Goal: Task Accomplishment & Management: Manage account settings

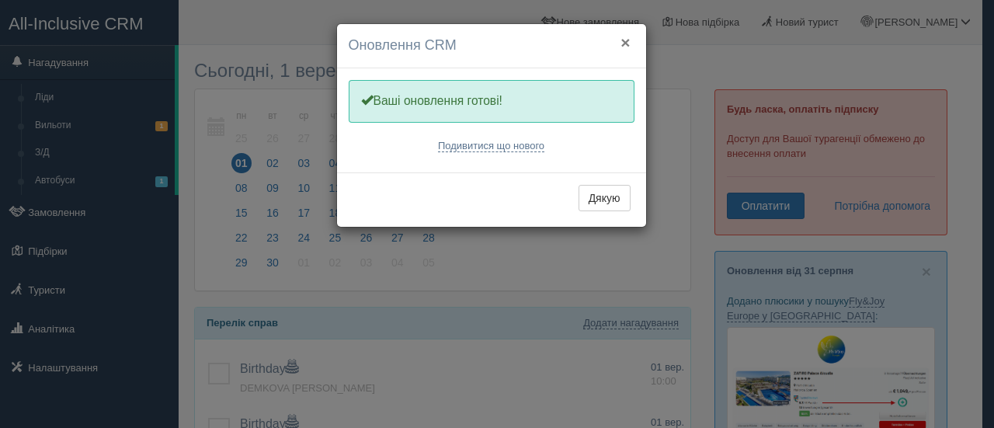
click at [629, 38] on button "×" at bounding box center [624, 42] width 9 height 16
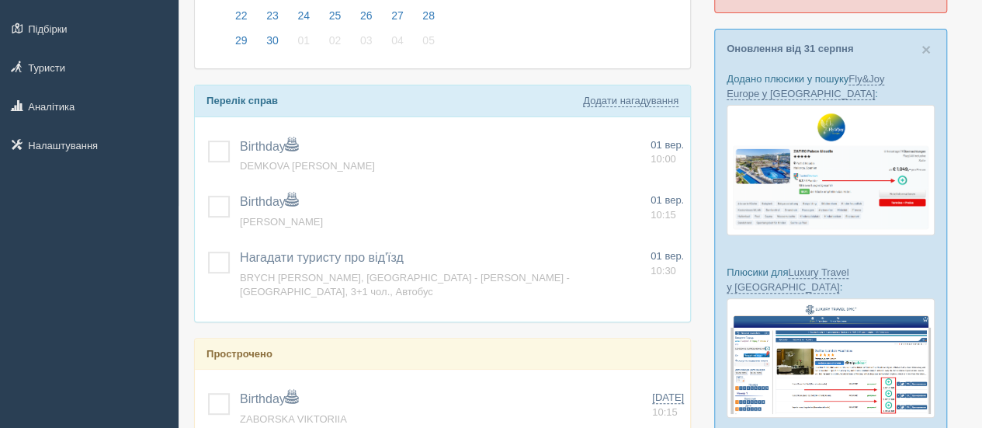
scroll to position [261, 0]
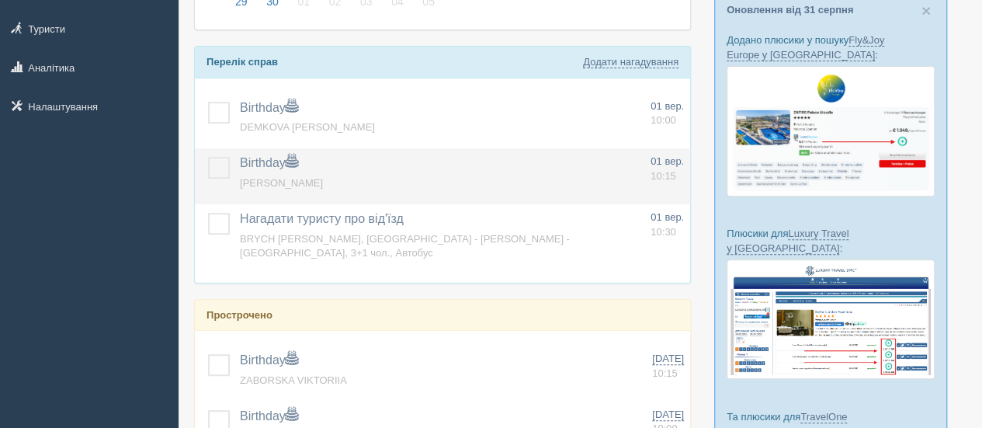
click at [214, 149] on td at bounding box center [214, 176] width 39 height 56
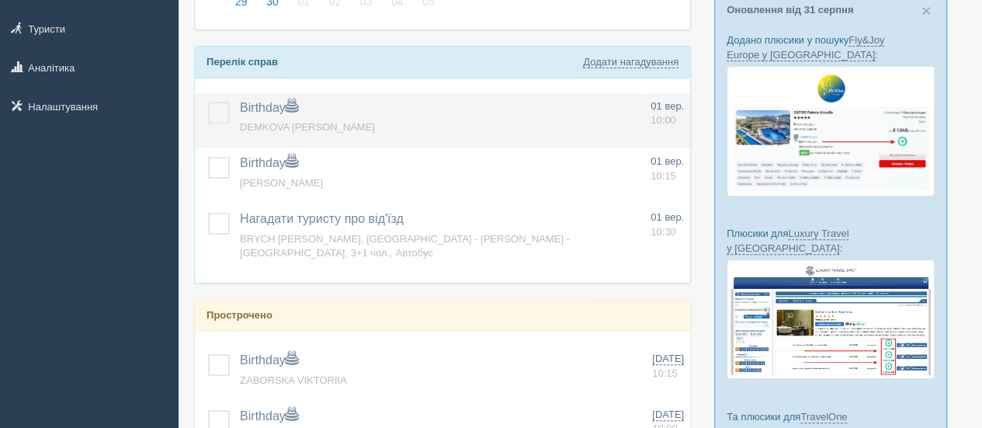
click at [208, 102] on label at bounding box center [208, 102] width 0 height 0
click at [0, 0] on input "checkbox" at bounding box center [0, 0] width 0 height 0
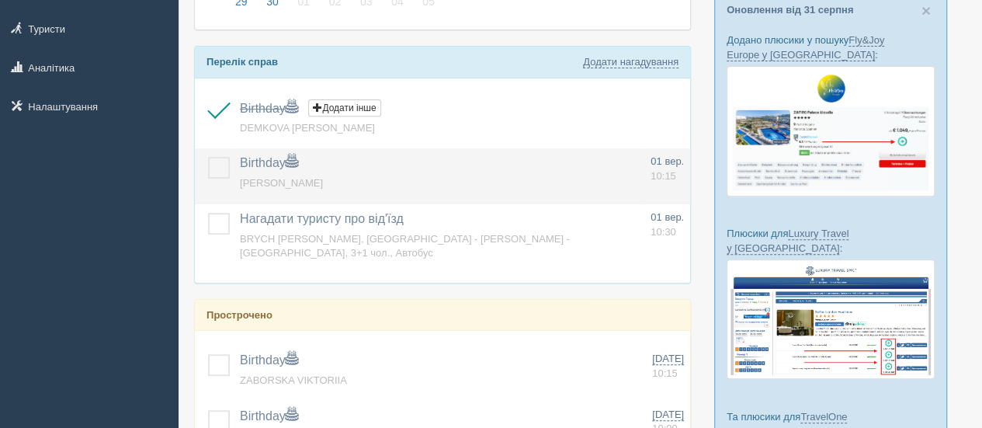
click at [218, 176] on td at bounding box center [214, 176] width 39 height 56
click at [208, 157] on label at bounding box center [208, 157] width 0 height 0
click at [0, 0] on input "checkbox" at bounding box center [0, 0] width 0 height 0
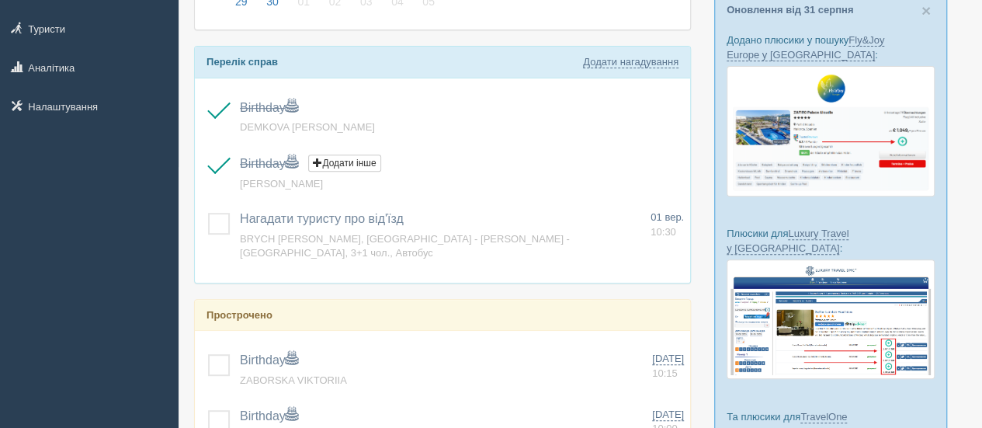
scroll to position [512, 0]
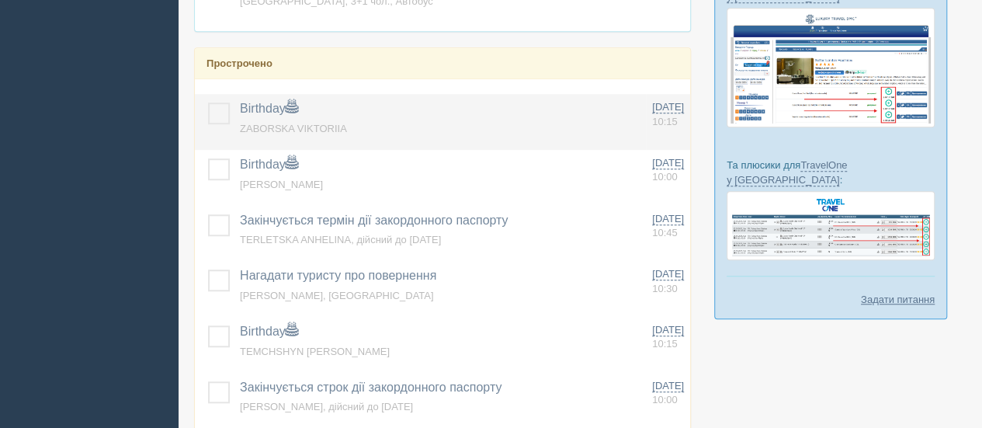
click at [208, 102] on label at bounding box center [208, 102] width 0 height 0
click at [0, 0] on input "checkbox" at bounding box center [0, 0] width 0 height 0
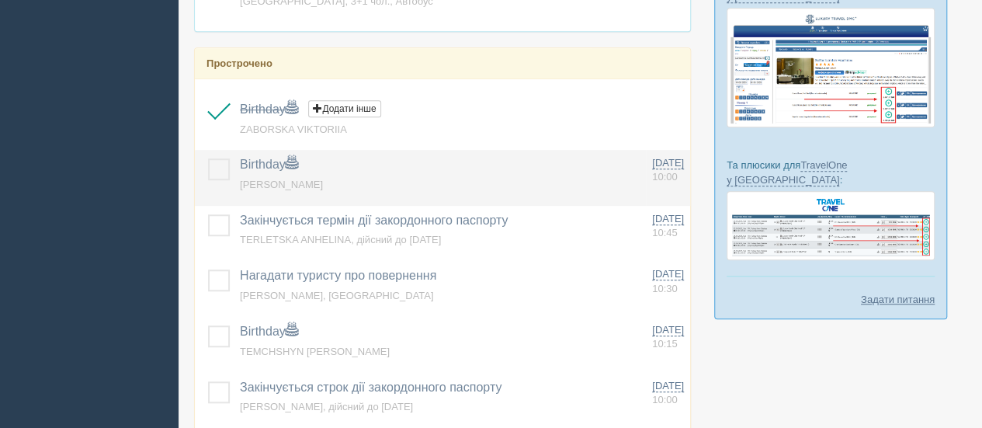
click at [208, 158] on label at bounding box center [208, 158] width 0 height 0
click at [0, 0] on input "checkbox" at bounding box center [0, 0] width 0 height 0
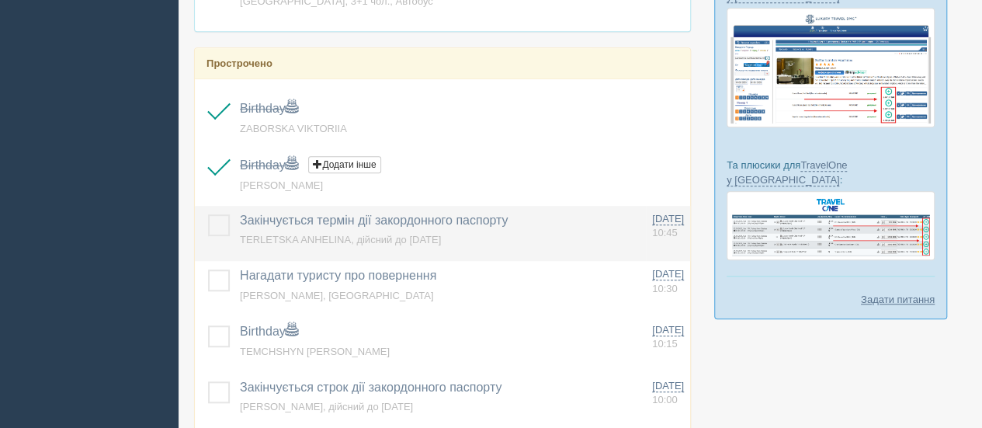
click at [208, 214] on label at bounding box center [208, 214] width 0 height 0
click at [0, 0] on input "checkbox" at bounding box center [0, 0] width 0 height 0
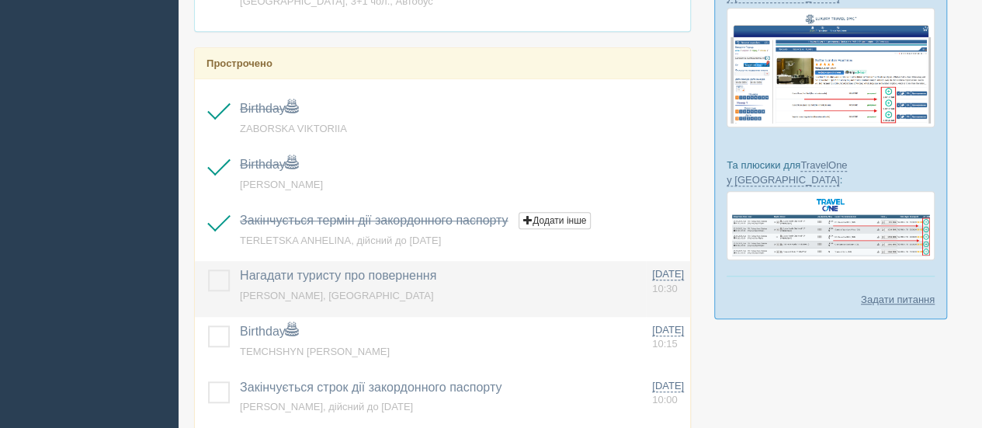
click at [208, 269] on label at bounding box center [208, 269] width 0 height 0
click at [0, 0] on input "checkbox" at bounding box center [0, 0] width 0 height 0
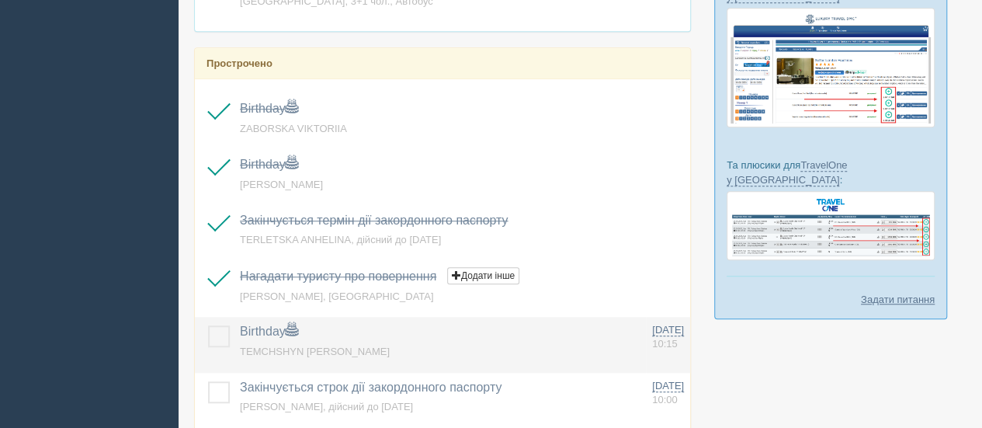
click at [208, 325] on label at bounding box center [208, 325] width 0 height 0
click at [0, 0] on input "checkbox" at bounding box center [0, 0] width 0 height 0
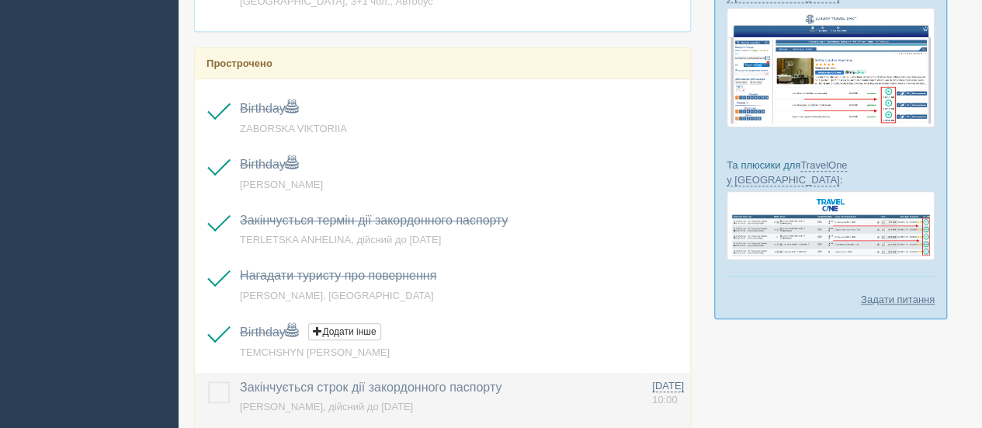
click at [208, 381] on label at bounding box center [208, 381] width 0 height 0
click at [0, 0] on input "checkbox" at bounding box center [0, 0] width 0 height 0
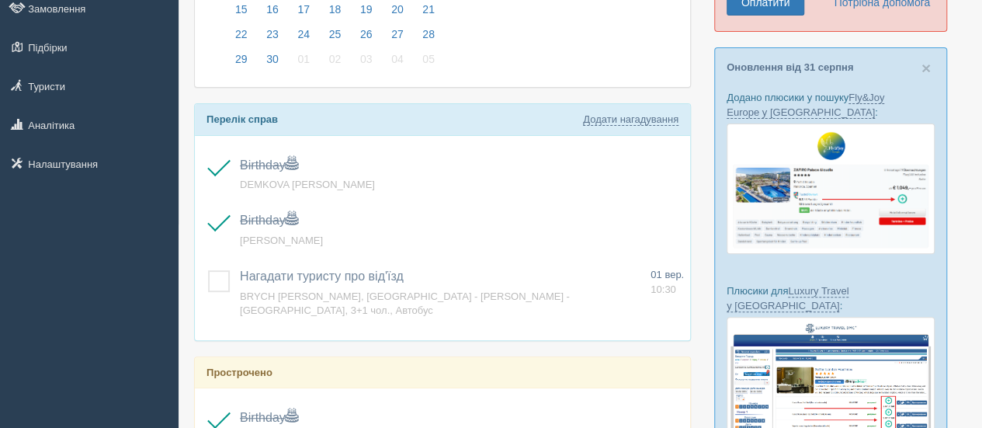
scroll to position [172, 0]
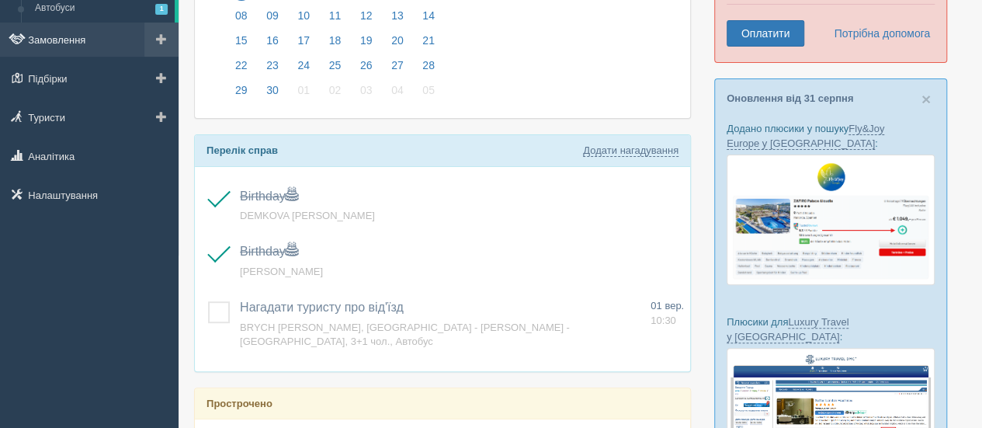
click at [78, 40] on link "Замовлення" at bounding box center [89, 40] width 179 height 34
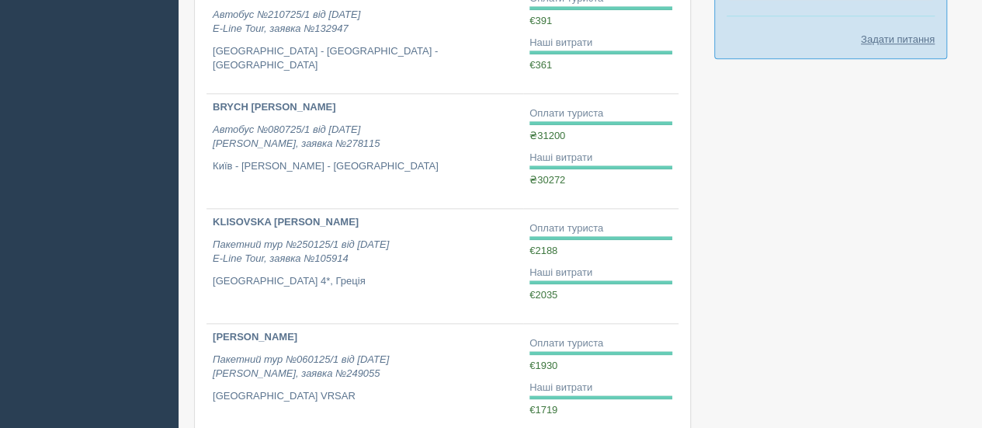
scroll to position [908, 0]
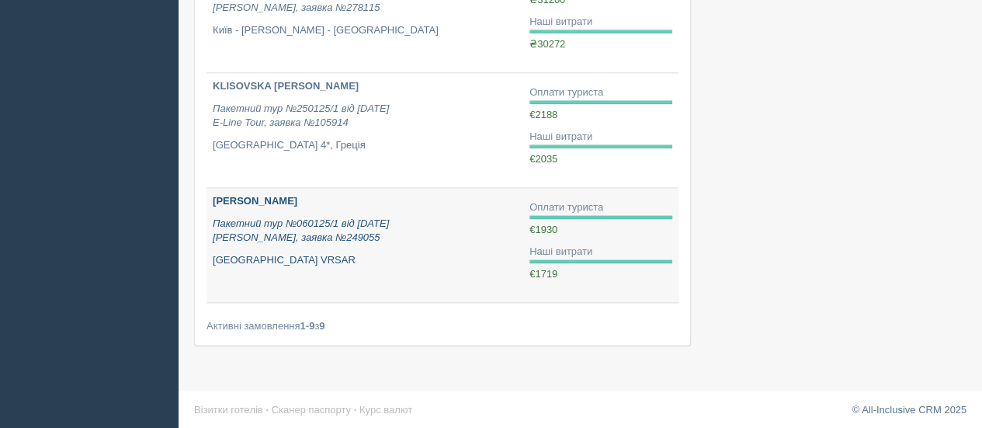
click at [269, 194] on p "[PERSON_NAME]" at bounding box center [365, 201] width 304 height 15
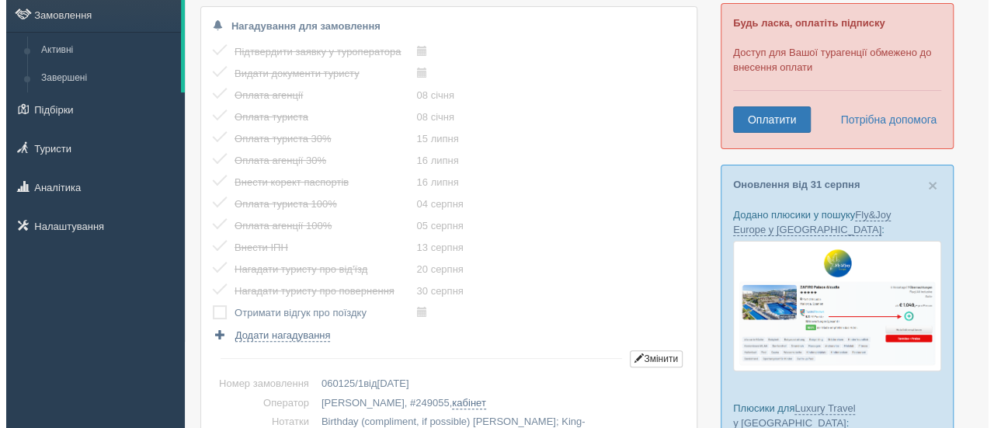
scroll to position [96, 0]
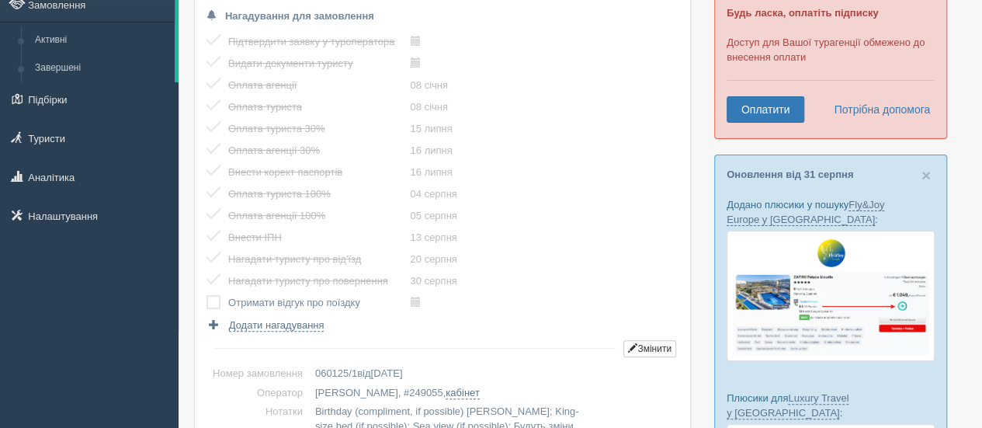
click at [206, 295] on label at bounding box center [206, 295] width 0 height 0
click at [0, 0] on input "checkbox" at bounding box center [0, 0] width 0 height 0
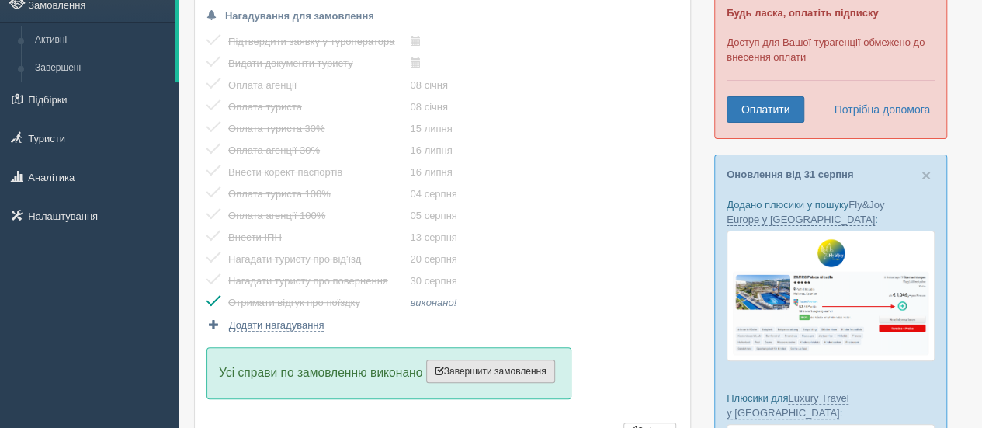
click at [459, 360] on button "Завершити замовлення Активувати замовлення" at bounding box center [490, 370] width 129 height 23
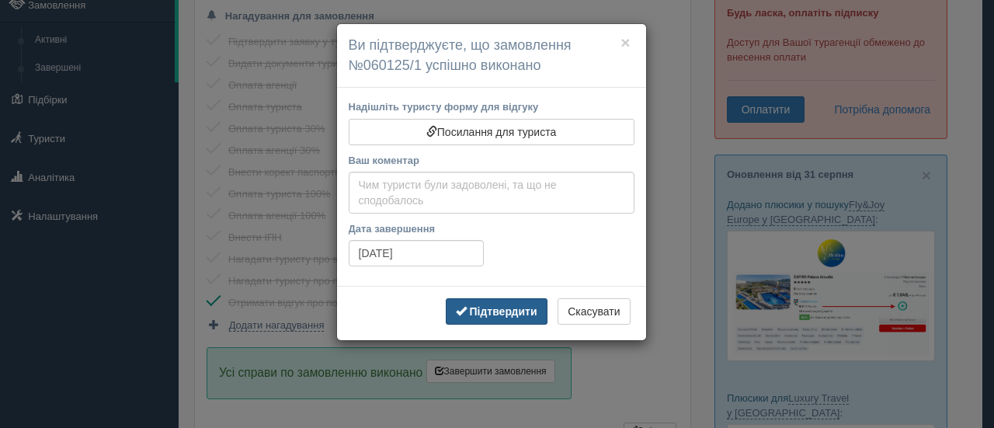
click at [495, 317] on button "Підтвердити" at bounding box center [497, 311] width 102 height 26
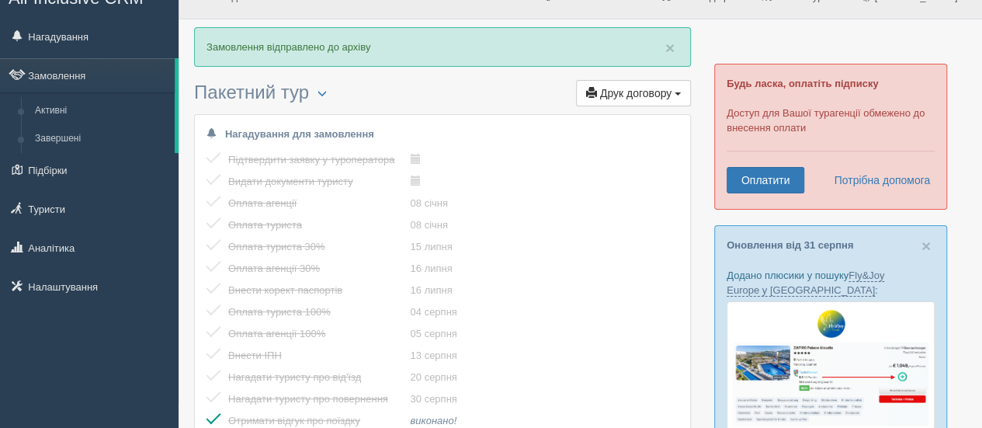
scroll to position [0, 0]
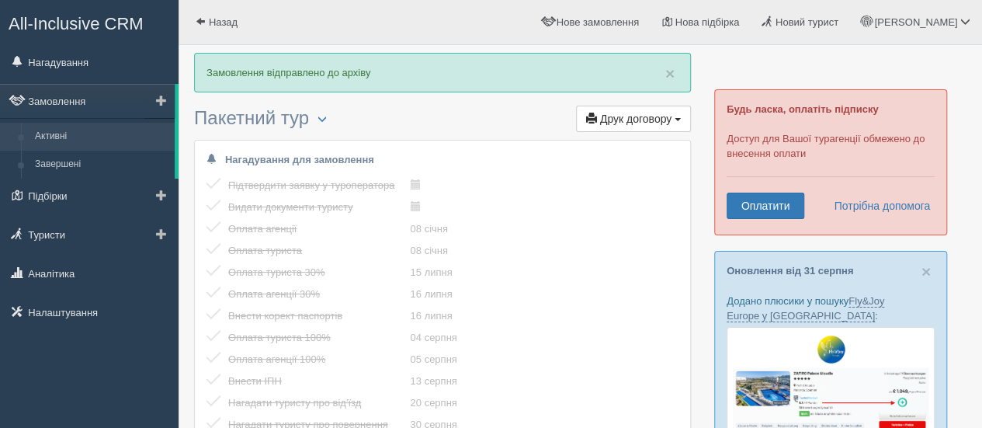
click at [87, 136] on link "Активні" at bounding box center [101, 137] width 147 height 28
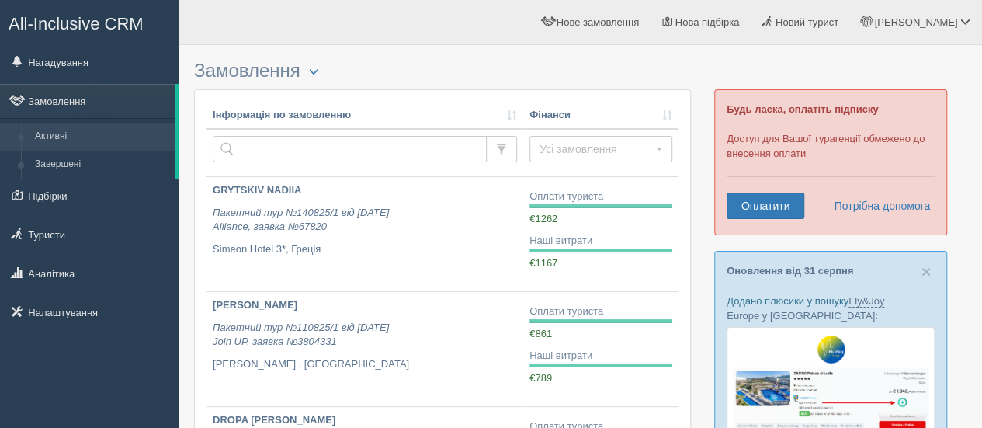
click at [81, 16] on span "All-Inclusive CRM" at bounding box center [76, 23] width 135 height 19
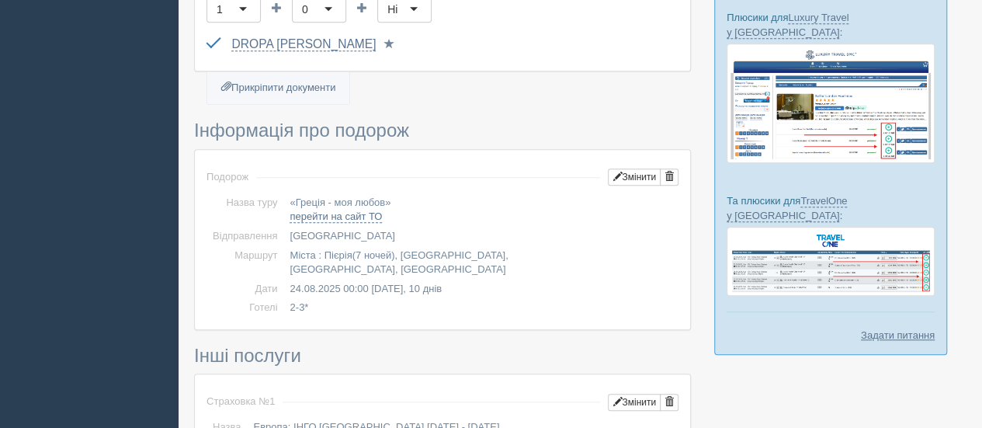
scroll to position [491, 0]
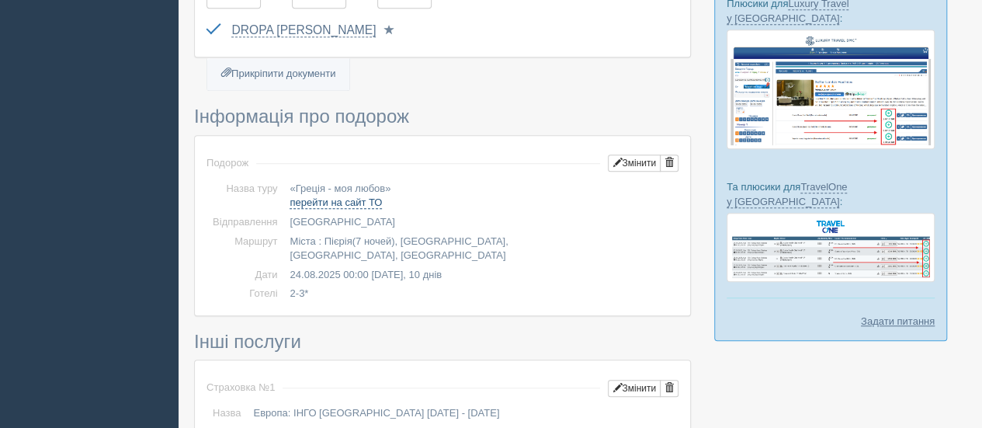
click at [356, 196] on link "перейти на сайт ТО" at bounding box center [336, 202] width 92 height 12
click at [632, 265] on td "24.08.2025 00:00 – 02.09.2025, 10 днів" at bounding box center [480, 274] width 395 height 19
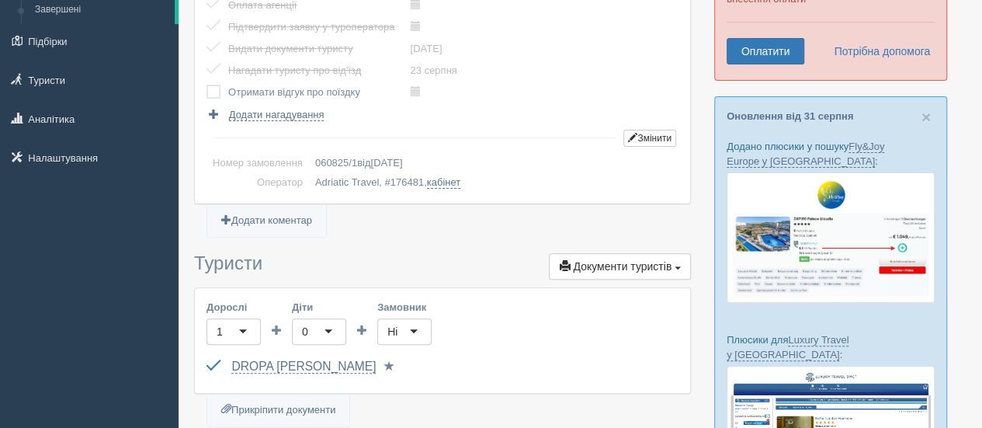
scroll to position [0, 0]
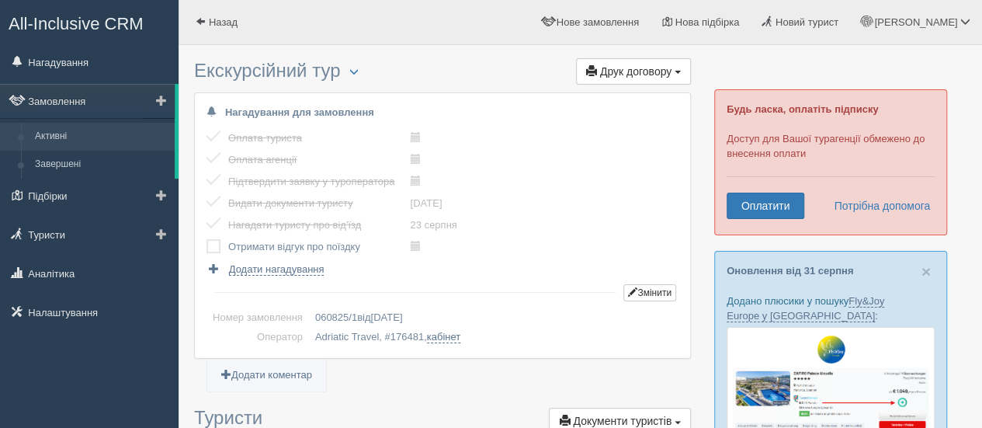
click at [110, 131] on link "Активні" at bounding box center [101, 137] width 147 height 28
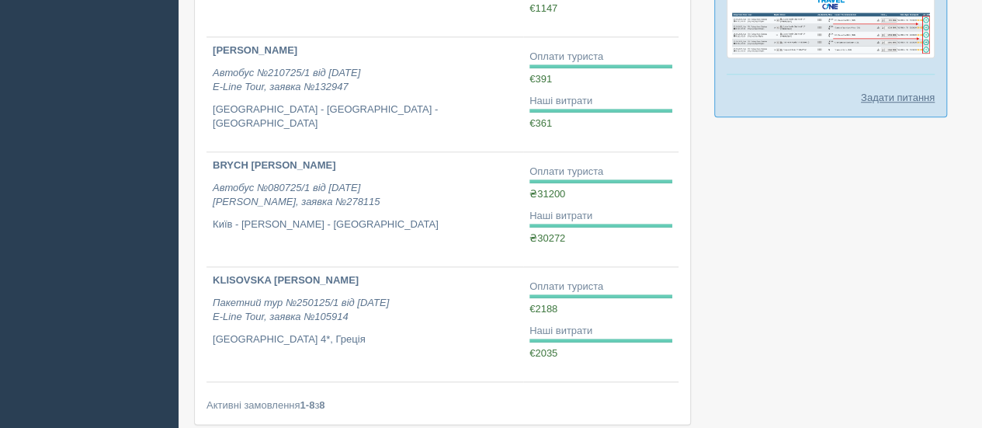
scroll to position [726, 0]
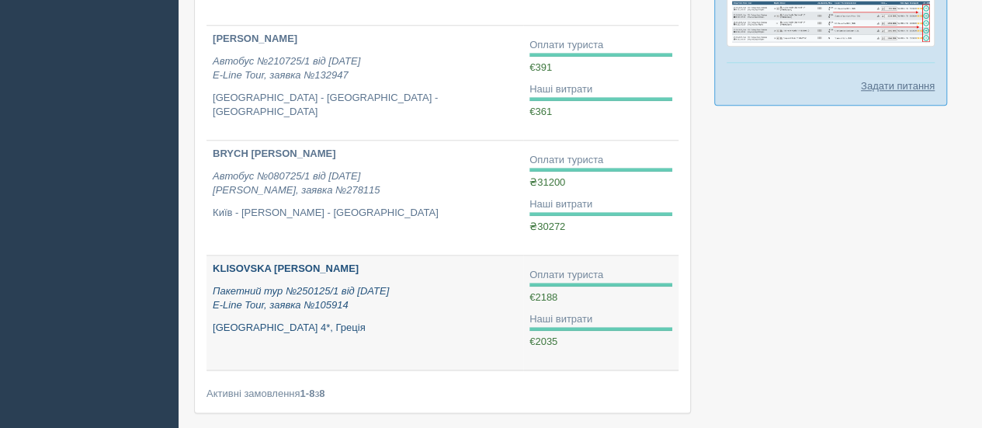
click at [314, 267] on b "KLISOVSKA [PERSON_NAME]" at bounding box center [286, 268] width 146 height 12
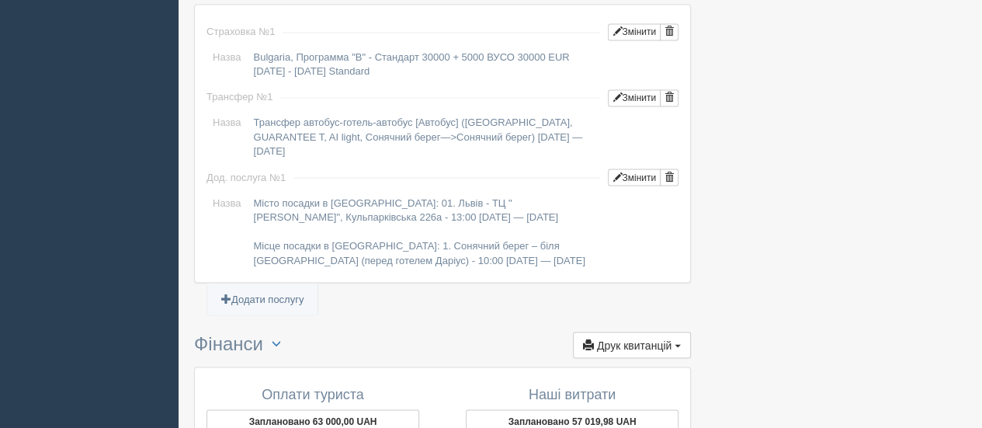
scroll to position [1317, 0]
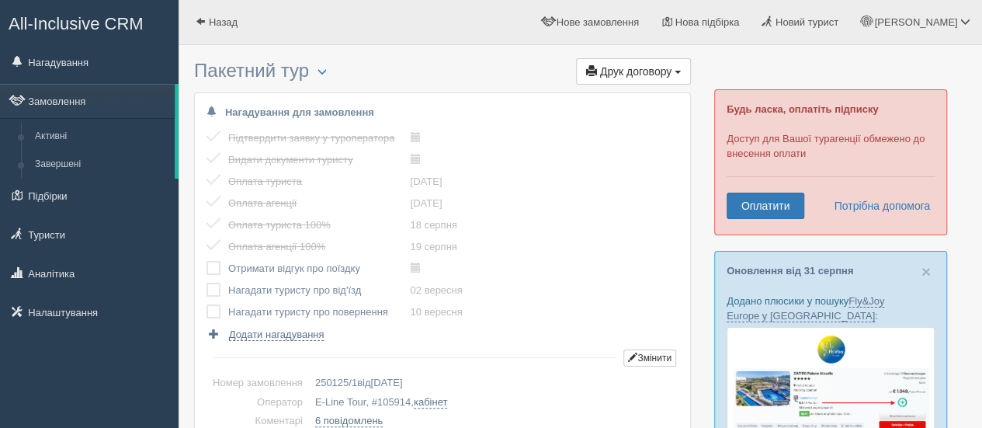
click at [81, 22] on span "All-Inclusive CRM" at bounding box center [76, 23] width 135 height 19
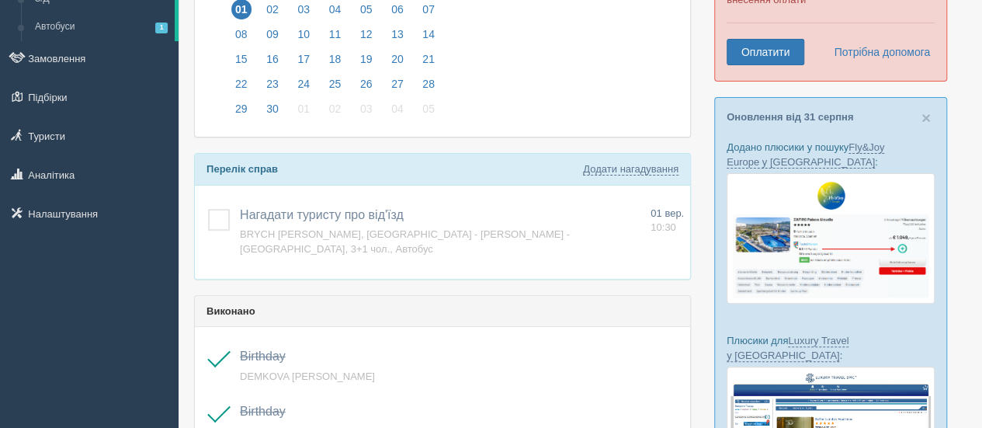
scroll to position [55, 0]
